Goal: Navigation & Orientation: Find specific page/section

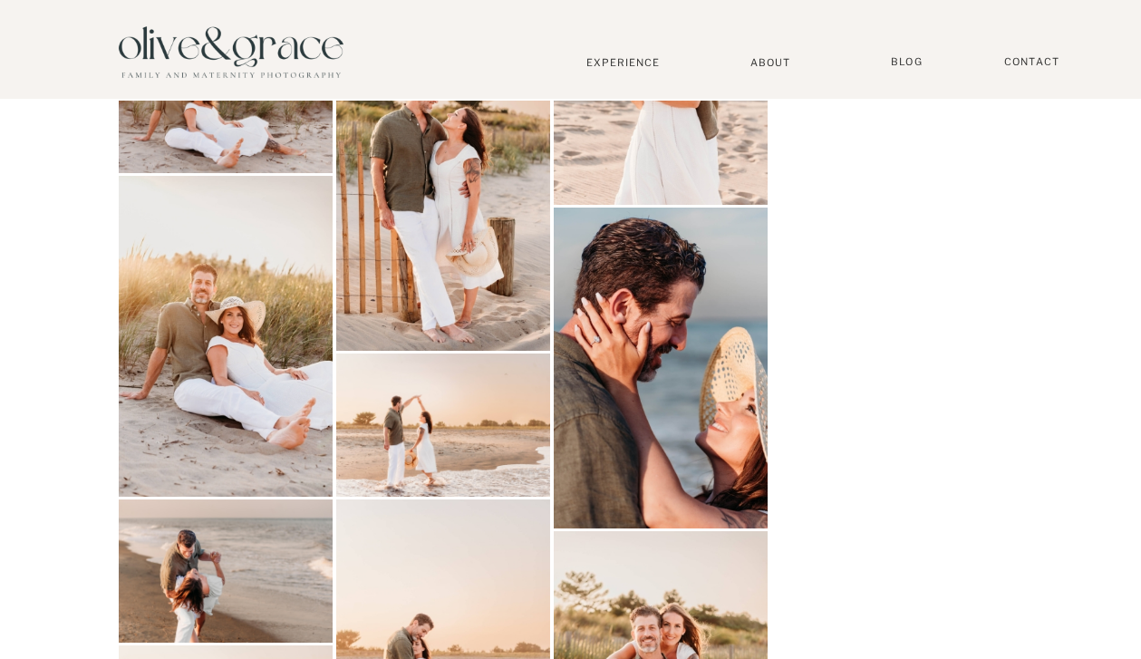
scroll to position [827, 0]
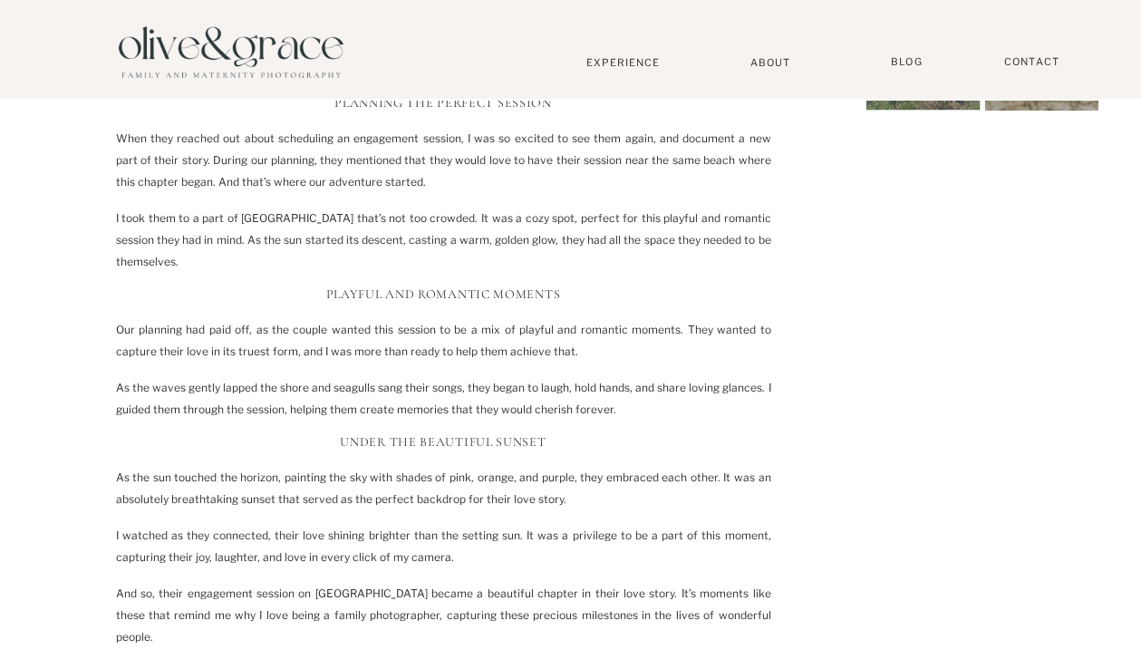
click at [614, 96] on h3 "Planning the Perfect Session" at bounding box center [443, 103] width 655 height 15
click at [613, 63] on nav "Experience" at bounding box center [624, 62] width 120 height 13
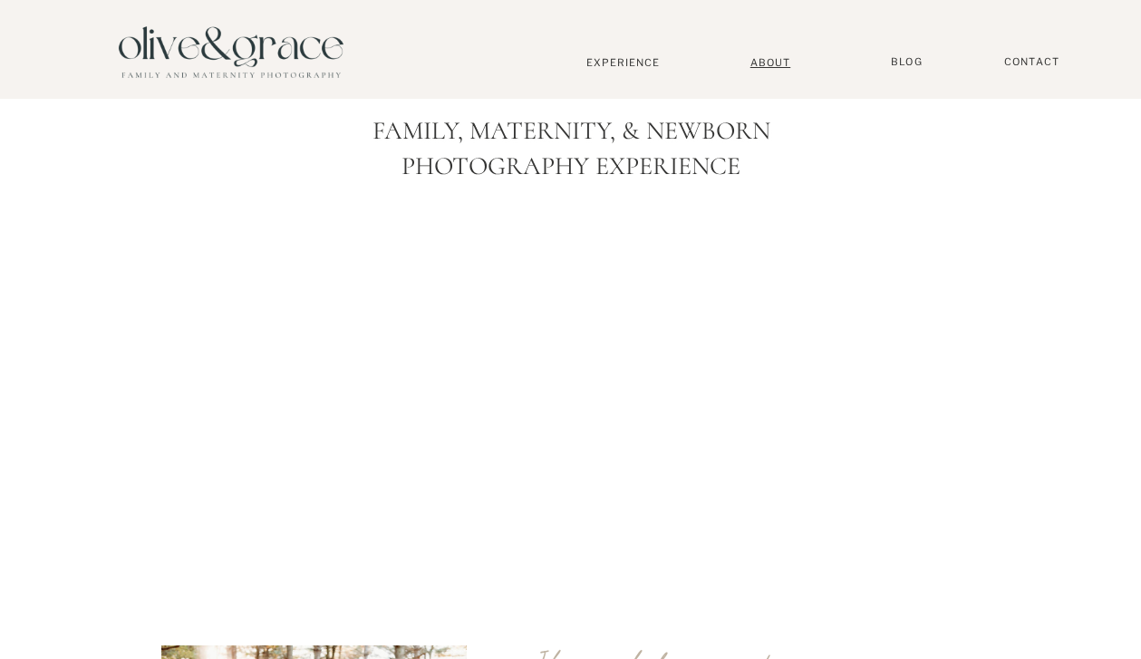
click at [769, 60] on nav "About" at bounding box center [770, 62] width 55 height 12
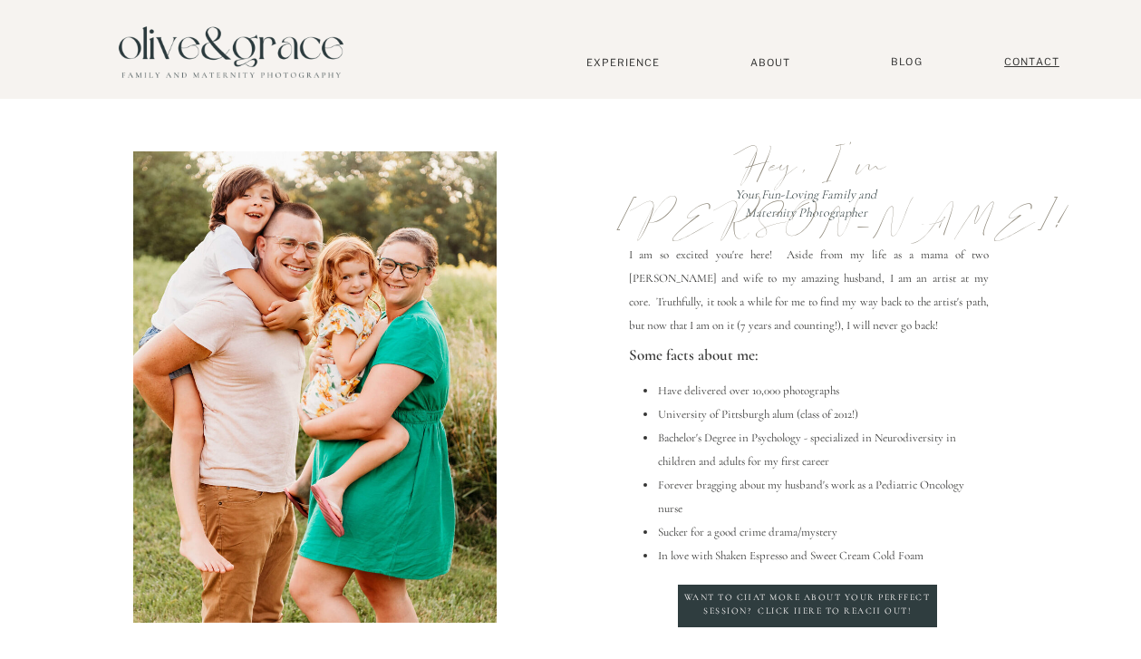
click at [1030, 61] on nav "Contact" at bounding box center [1032, 62] width 73 height 14
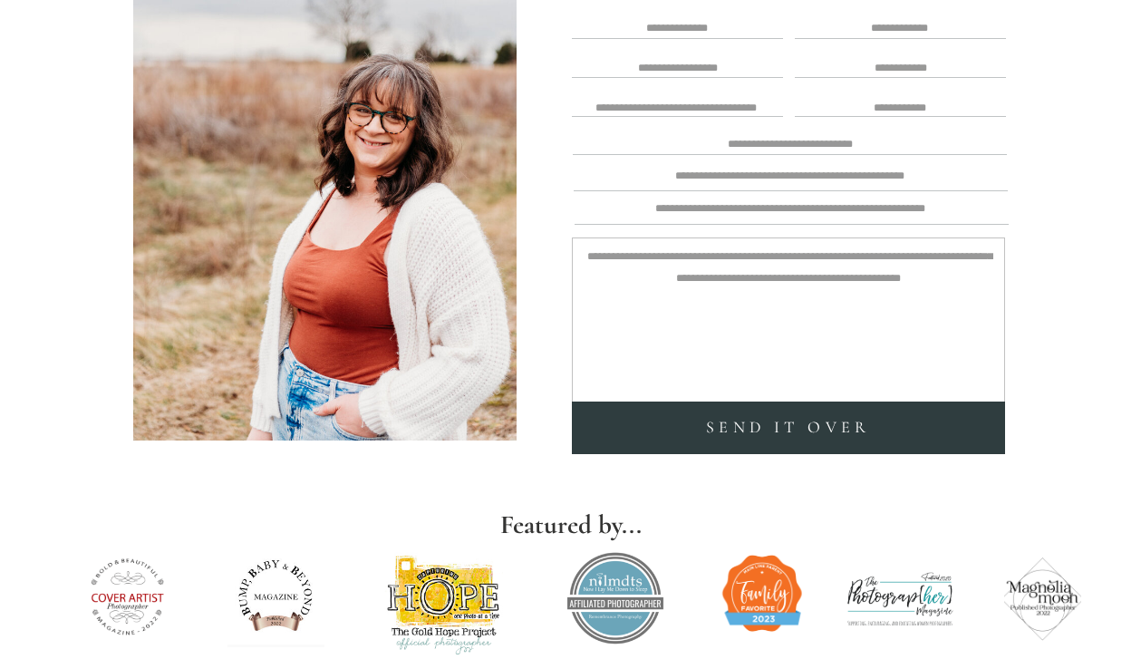
scroll to position [318, 0]
